Goal: Find specific page/section: Find specific page/section

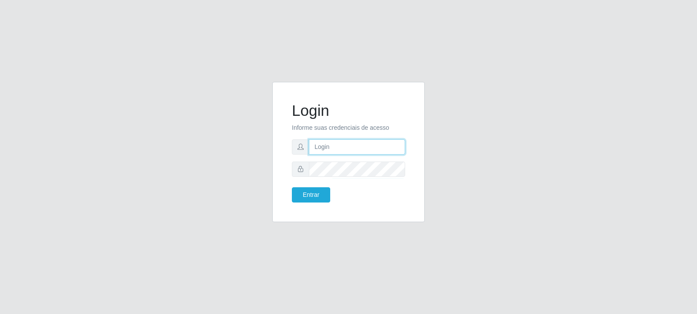
click at [344, 150] on input "text" at bounding box center [357, 146] width 96 height 15
paste input "[EMAIL_ADDRESS][DOMAIN_NAME]"
type input "[EMAIL_ADDRESS][DOMAIN_NAME]"
click at [310, 197] on button "Entrar" at bounding box center [311, 194] width 38 height 15
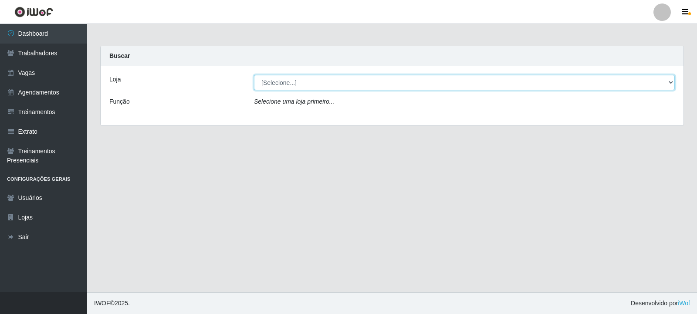
click at [276, 87] on select "[Selecione...] [GEOGRAPHIC_DATA] - [GEOGRAPHIC_DATA] [GEOGRAPHIC_DATA] - [GEOGR…" at bounding box center [464, 82] width 421 height 15
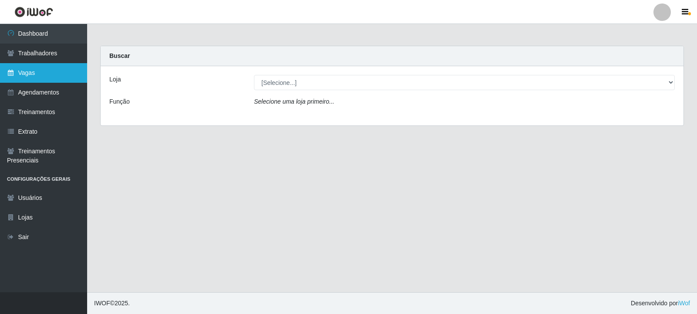
click at [35, 75] on link "Vagas" at bounding box center [43, 73] width 87 height 20
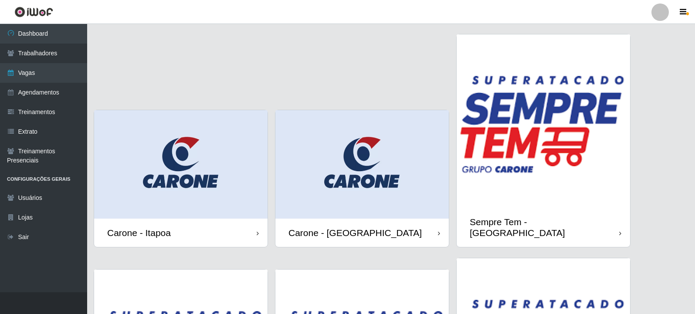
scroll to position [14, 0]
